Goal: Check status: Check status

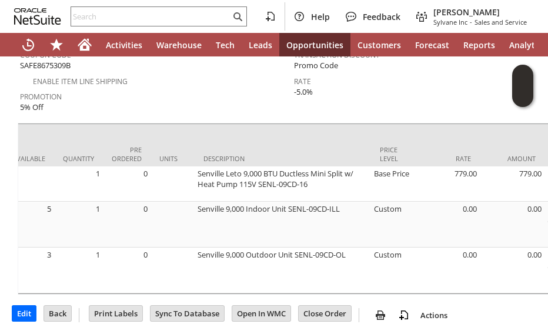
scroll to position [1042, 0]
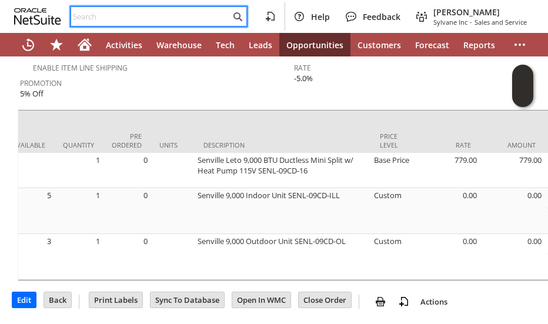
click at [98, 21] on input "text" at bounding box center [150, 16] width 159 height 14
paste input "PO 221144"
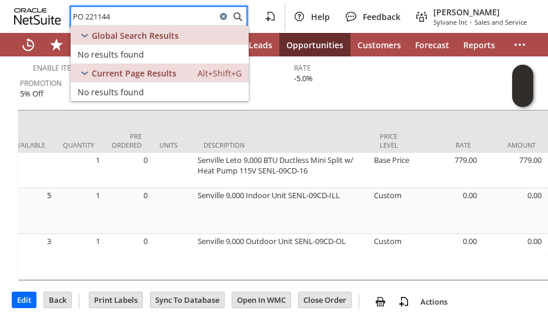
click at [87, 15] on input "PO 221144" at bounding box center [143, 16] width 145 height 14
type input "PO221144"
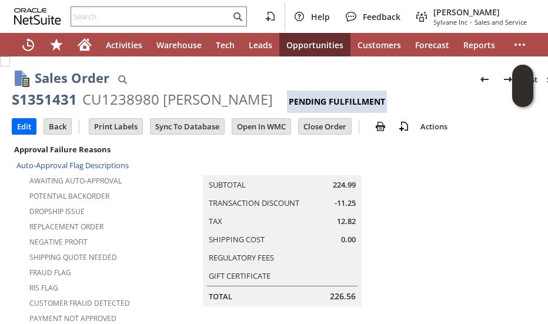
scroll to position [412, 0]
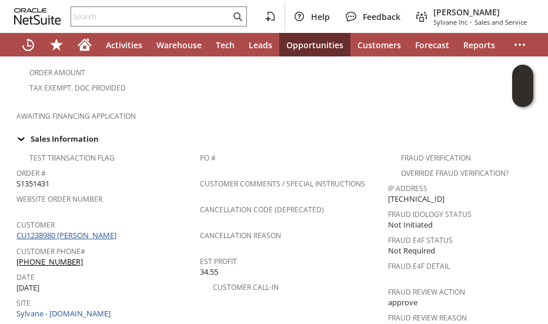
click at [103, 230] on link "CU1238980 Richard A Gaeth" at bounding box center [67, 235] width 103 height 11
